Goal: Obtain resource: Obtain resource

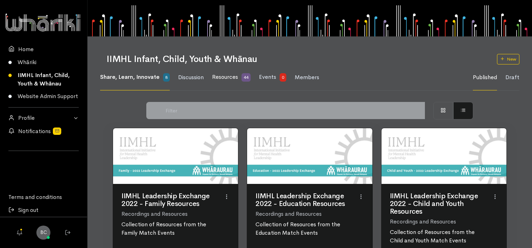
click at [241, 76] on link "Resources 44" at bounding box center [231, 77] width 39 height 26
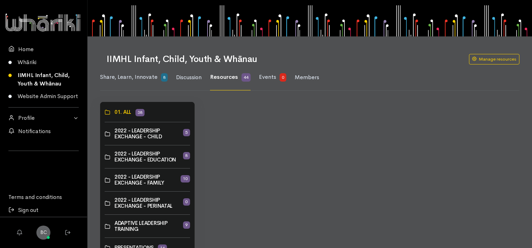
scroll to position [66, 0]
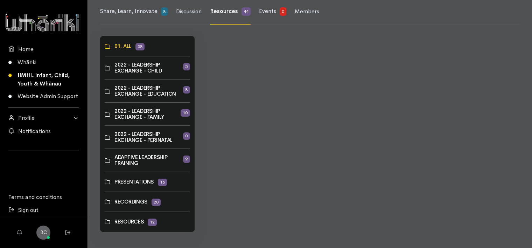
click at [105, 202] on link at bounding box center [105, 202] width 0 height 0
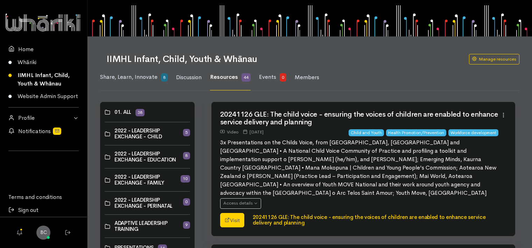
scroll to position [105, 0]
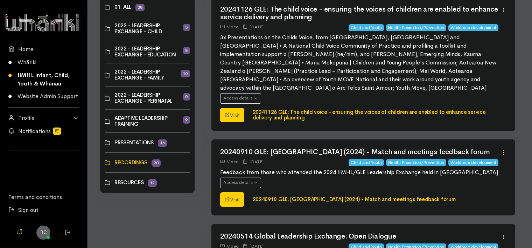
click at [105, 182] on link at bounding box center [105, 182] width 0 height 0
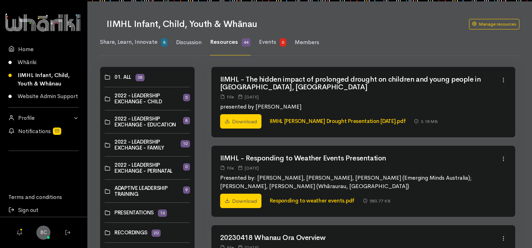
scroll to position [70, 0]
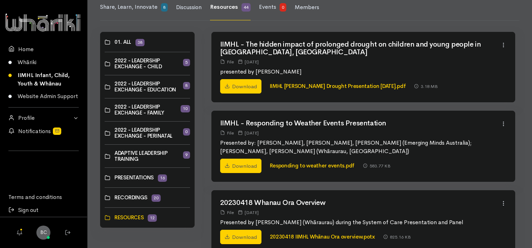
click at [105, 198] on link at bounding box center [105, 198] width 0 height 0
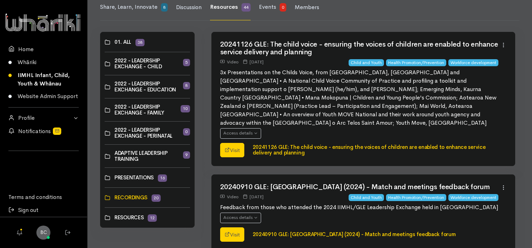
click at [105, 178] on link at bounding box center [105, 178] width 0 height 0
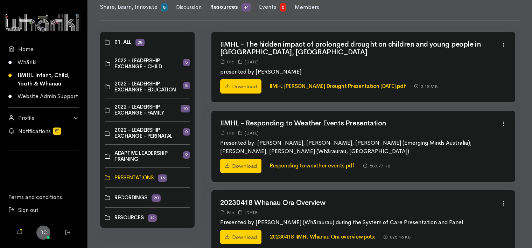
scroll to position [140, 0]
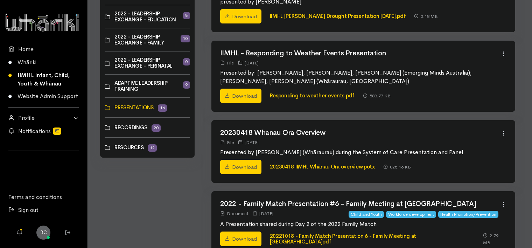
click at [105, 86] on link at bounding box center [105, 86] width 0 height 0
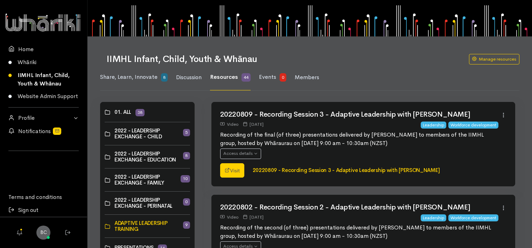
scroll to position [70, 0]
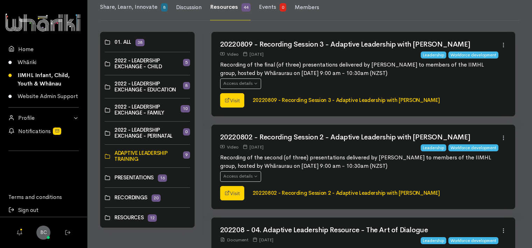
click at [105, 198] on link at bounding box center [105, 198] width 0 height 0
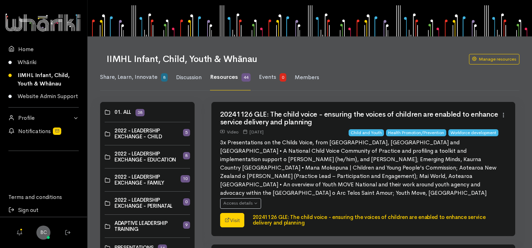
click at [272, 116] on h2 "20241126 GLE: The child voice - ensuring the voices of children are enabled to …" at bounding box center [360, 118] width 281 height 15
click at [277, 214] on link "20241126 GLE: The child voice - ensuring the voices of children are enabled to …" at bounding box center [369, 220] width 233 height 13
click at [257, 198] on button "Access details" at bounding box center [240, 203] width 41 height 10
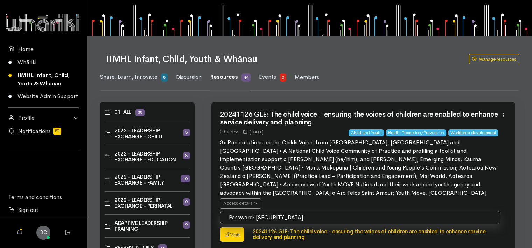
click at [270, 211] on div "Password: 20241126" at bounding box center [361, 217] width 280 height 13
drag, startPoint x: 256, startPoint y: 208, endPoint x: 290, endPoint y: 207, distance: 34.4
click at [290, 211] on div "Password: 20241126" at bounding box center [361, 217] width 280 height 13
copy div "20241126"
